Goal: Check status

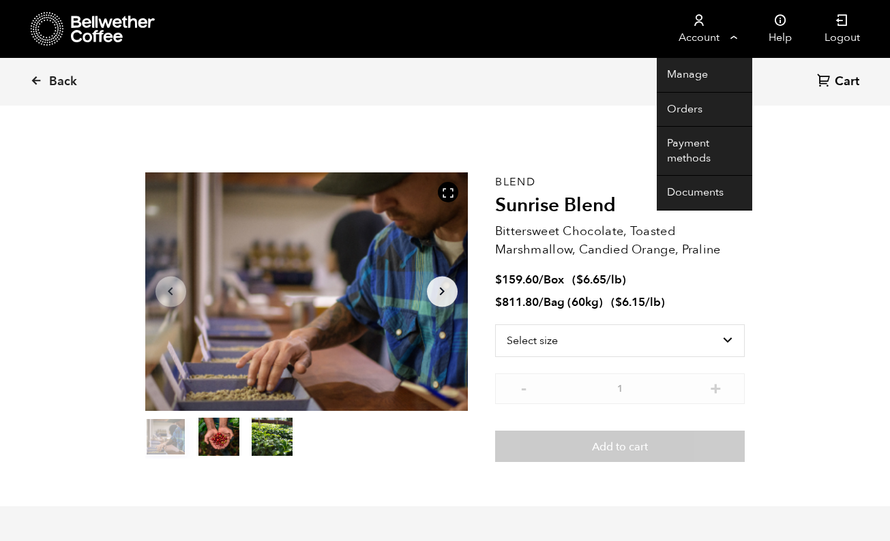
scroll to position [593, 584]
click at [693, 108] on link "Orders" at bounding box center [704, 110] width 95 height 35
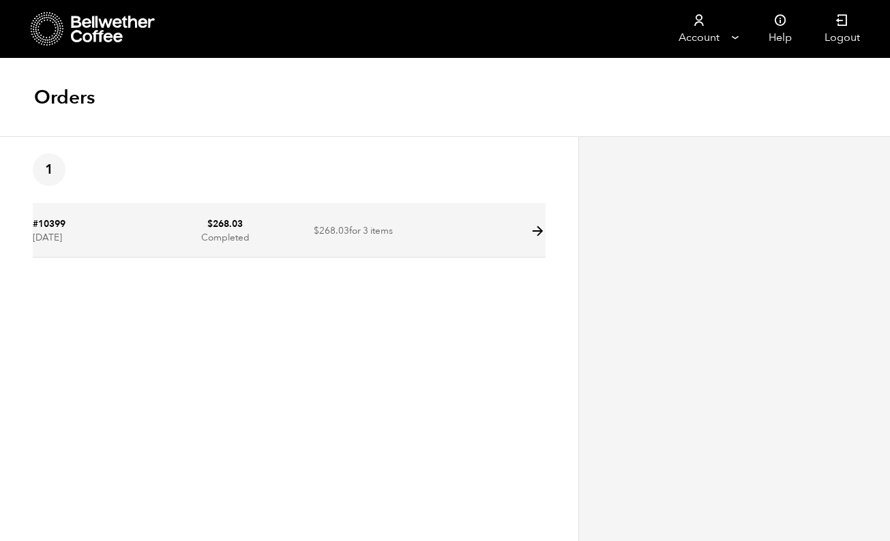
click at [541, 230] on icon at bounding box center [538, 232] width 16 height 16
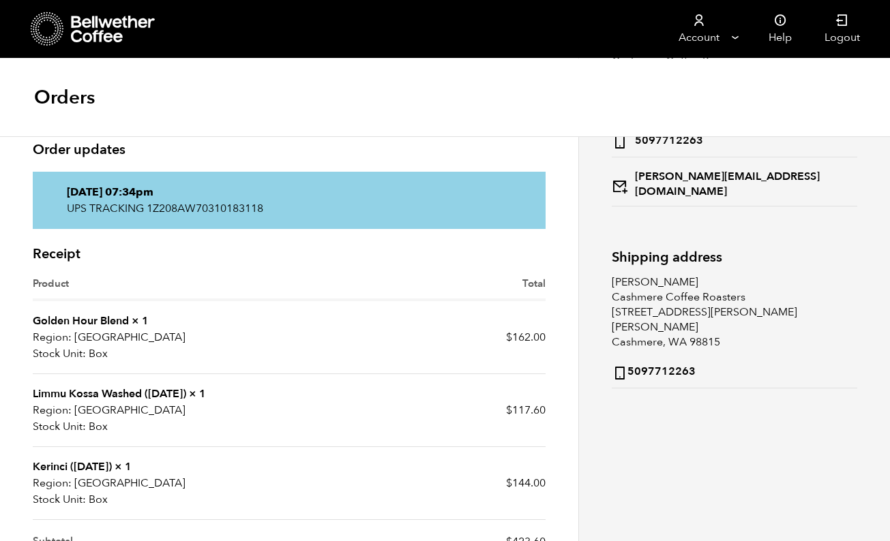
scroll to position [177, 0]
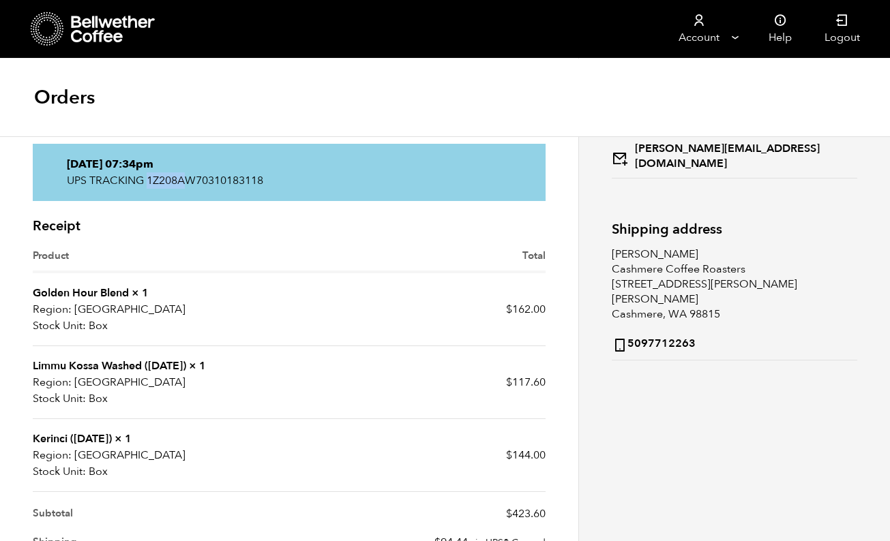
drag, startPoint x: 149, startPoint y: 179, endPoint x: 254, endPoint y: 183, distance: 105.8
click at [254, 183] on p "UPS TRACKING 1Z208AW70310183118" at bounding box center [289, 181] width 445 height 16
click at [163, 183] on p "UPS TRACKING 1Z208AW70310183118" at bounding box center [289, 181] width 445 height 16
click at [157, 183] on p "UPS TRACKING 1Z208AW70310183118" at bounding box center [289, 181] width 445 height 16
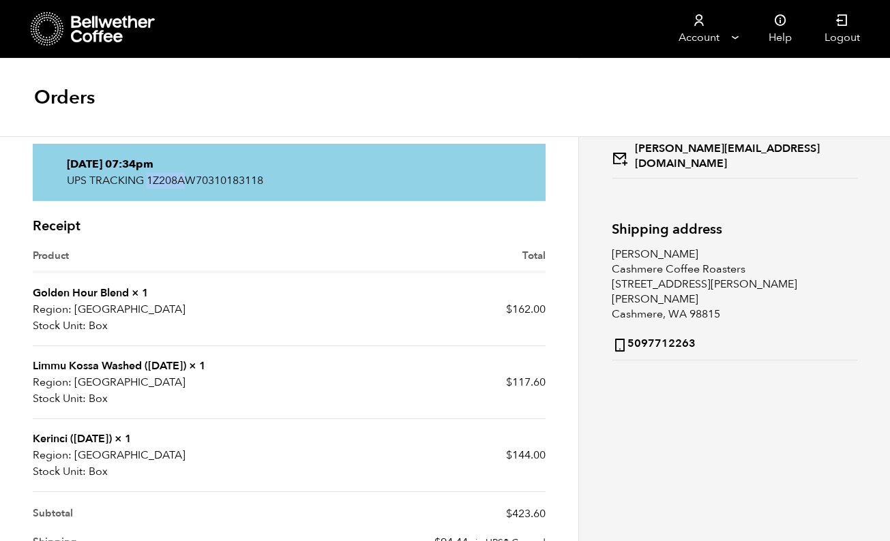
click at [157, 183] on p "UPS TRACKING 1Z208AW70310183118" at bounding box center [289, 181] width 445 height 16
drag, startPoint x: 157, startPoint y: 183, endPoint x: 194, endPoint y: 183, distance: 37.5
click at [194, 183] on p "UPS TRACKING 1Z208AW70310183118" at bounding box center [289, 181] width 445 height 16
drag, startPoint x: 194, startPoint y: 183, endPoint x: 219, endPoint y: 181, distance: 24.6
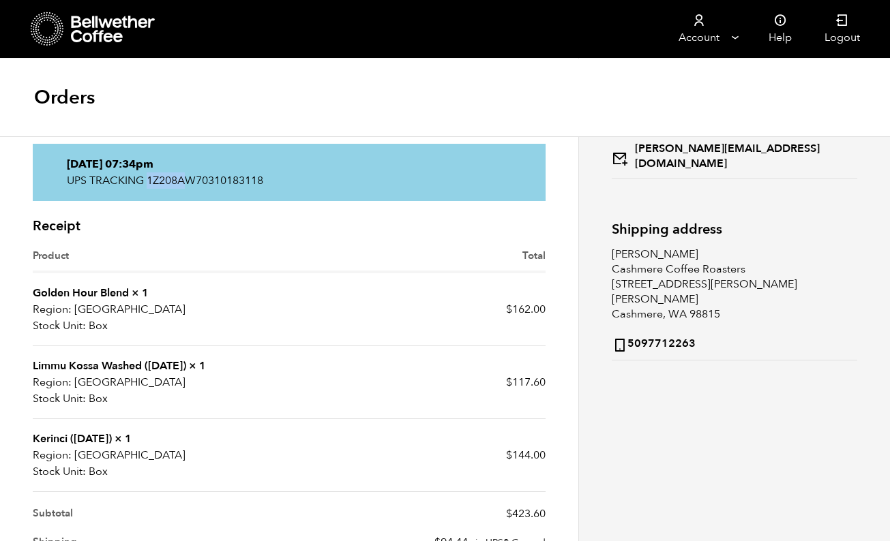
click at [219, 181] on p "UPS TRACKING 1Z208AW70310183118" at bounding box center [289, 181] width 445 height 16
copy p "1Z208AW70310183118"
click at [100, 179] on p "UPS TRACKING 1Z208AW70310183118" at bounding box center [289, 181] width 445 height 16
drag, startPoint x: 148, startPoint y: 179, endPoint x: 275, endPoint y: 177, distance: 127.5
click at [275, 177] on p "UPS TRACKING 1Z208AW70310183118" at bounding box center [289, 181] width 445 height 16
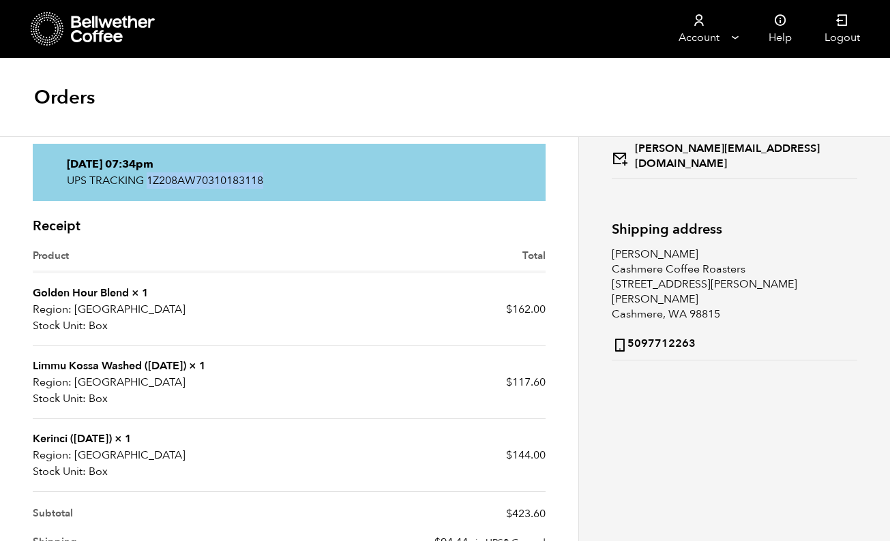
drag, startPoint x: 275, startPoint y: 177, endPoint x: 239, endPoint y: 181, distance: 37.0
copy p "1Z208AW70310183118"
